Goal: Transaction & Acquisition: Purchase product/service

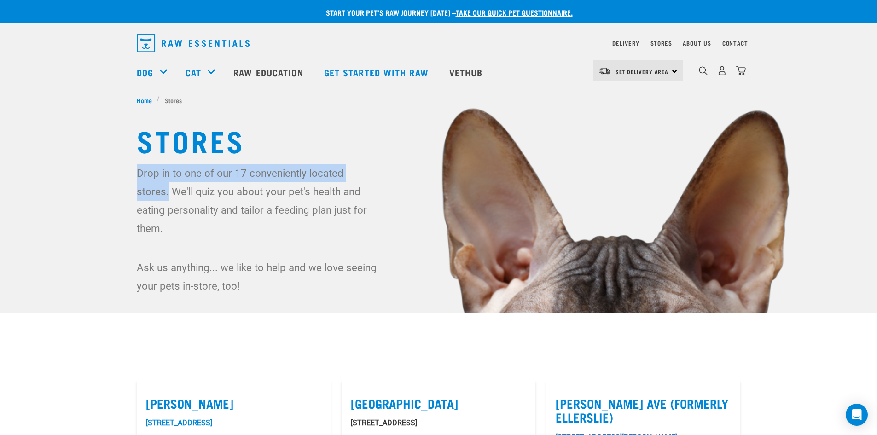
drag, startPoint x: 133, startPoint y: 173, endPoint x: 400, endPoint y: 172, distance: 266.4
click at [400, 172] on div "Stores Drop in to one of our 17 conveniently located stores. We'll quiz you abo…" at bounding box center [438, 209] width 618 height 172
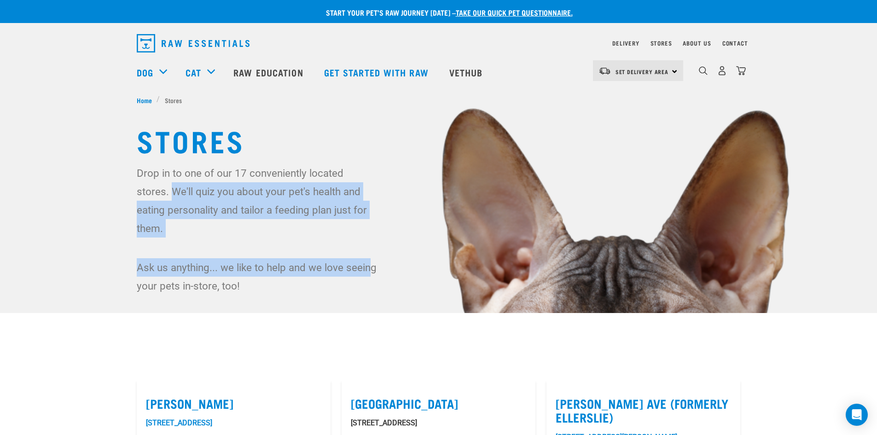
drag, startPoint x: 133, startPoint y: 191, endPoint x: 368, endPoint y: 232, distance: 239.1
click at [368, 232] on div "Stores Drop in to one of our 17 conveniently located stores. We'll quiz you abo…" at bounding box center [438, 209] width 618 height 172
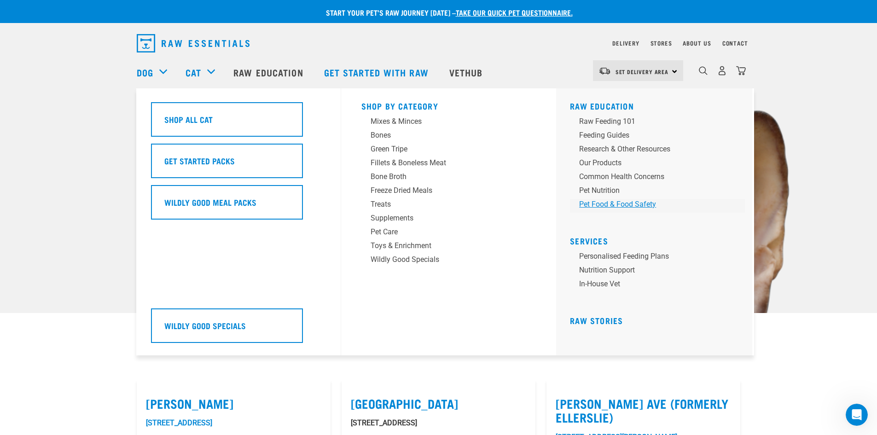
click at [615, 199] on div "Pet Food & Food Safety" at bounding box center [651, 204] width 144 height 11
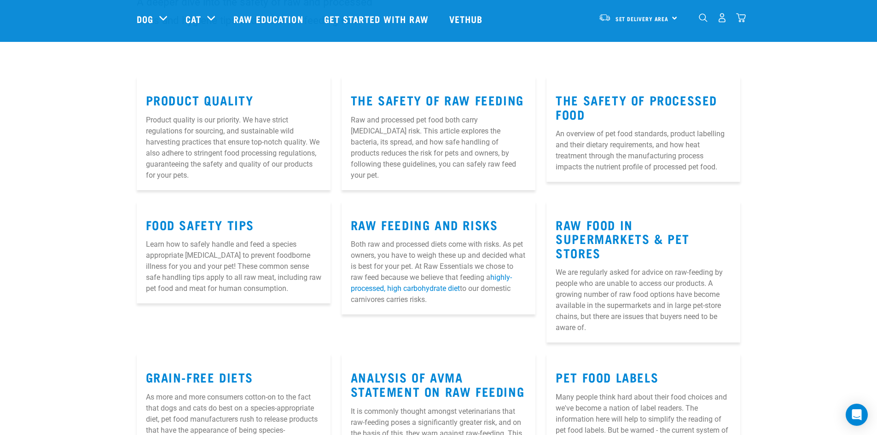
scroll to position [184, 0]
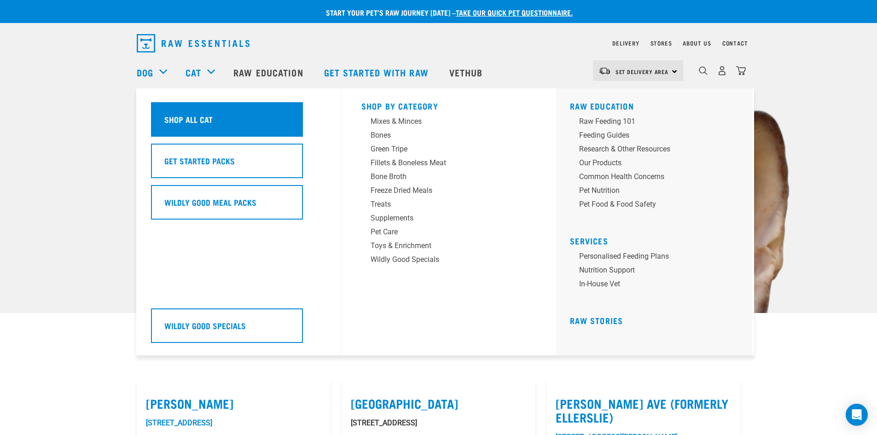
click at [207, 123] on h5 "Shop All Cat" at bounding box center [188, 119] width 48 height 12
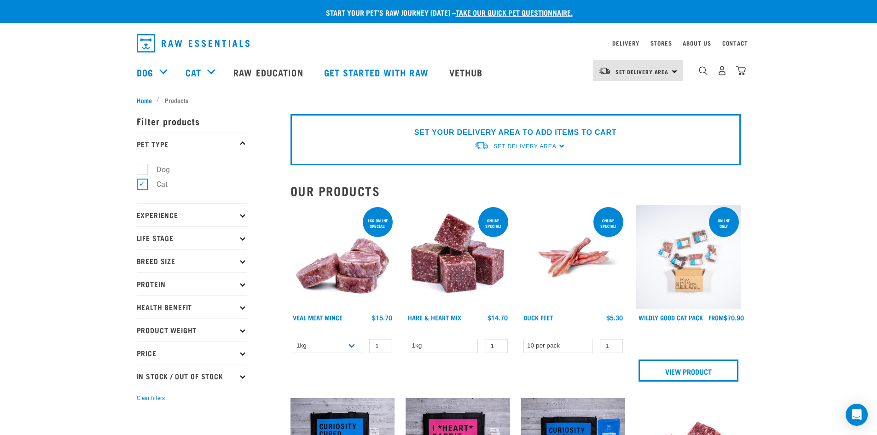
click at [185, 214] on p "Experience" at bounding box center [192, 214] width 110 height 23
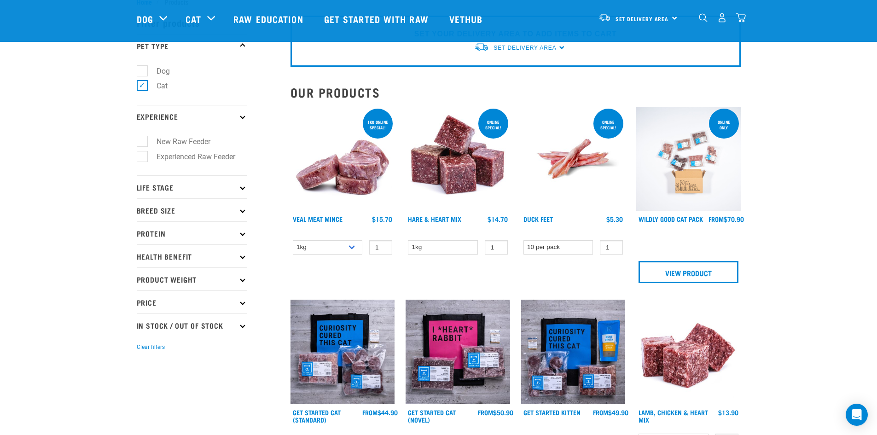
scroll to position [46, 0]
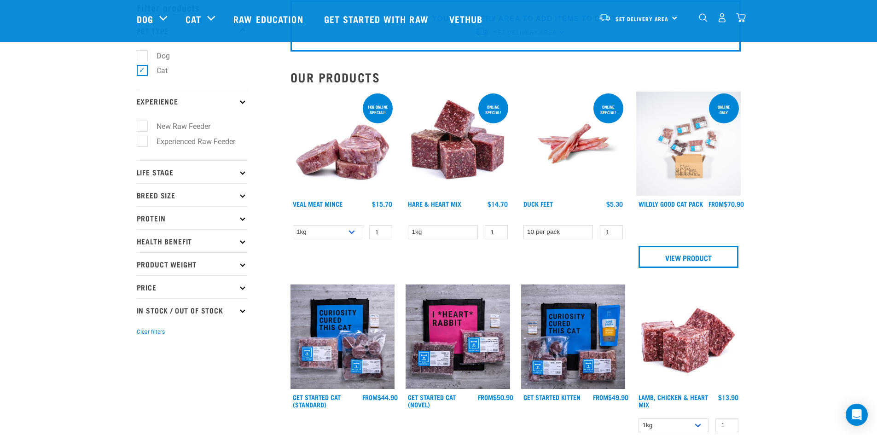
click at [193, 255] on p "Product Weight" at bounding box center [192, 263] width 110 height 23
click at [194, 244] on p "Health Benefit" at bounding box center [192, 240] width 110 height 23
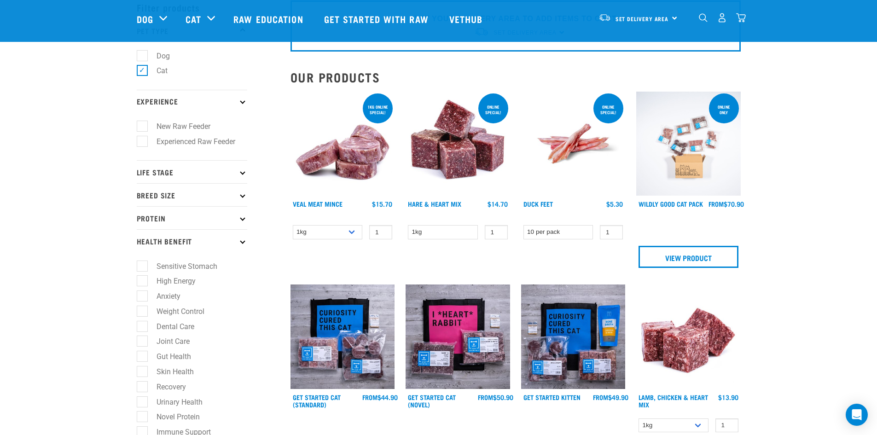
click at [196, 223] on p "Protein" at bounding box center [192, 217] width 110 height 23
click at [204, 198] on p "Breed Size" at bounding box center [192, 194] width 110 height 23
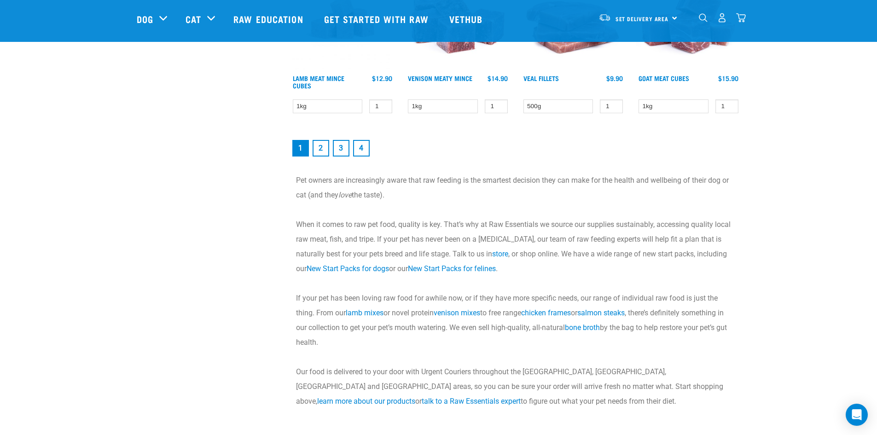
scroll to position [1380, 0]
click at [316, 147] on link "2" at bounding box center [320, 147] width 17 height 17
